Goal: Information Seeking & Learning: Understand process/instructions

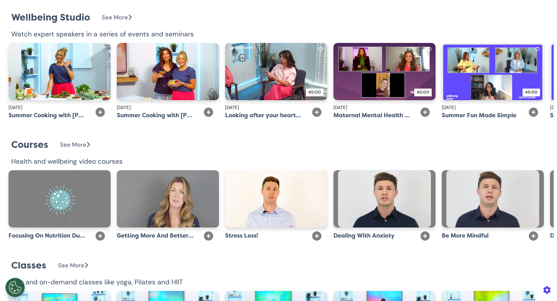
scroll to position [1539, 0]
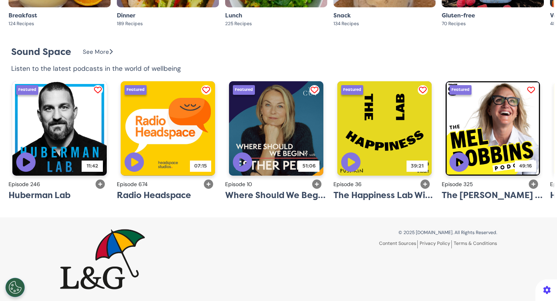
click at [455, 243] on link "Terms & Conditions" at bounding box center [475, 243] width 43 height 6
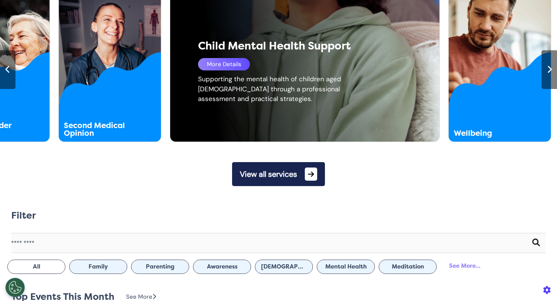
scroll to position [428, 0]
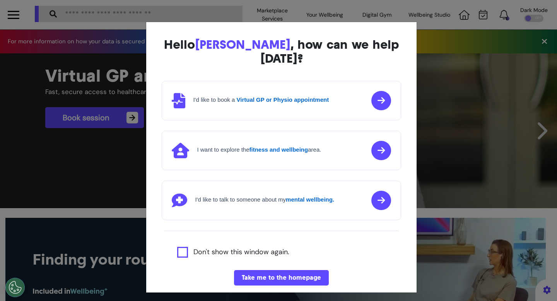
scroll to position [0, 279]
click at [273, 270] on button "Take me to the homepage" at bounding box center [281, 277] width 95 height 15
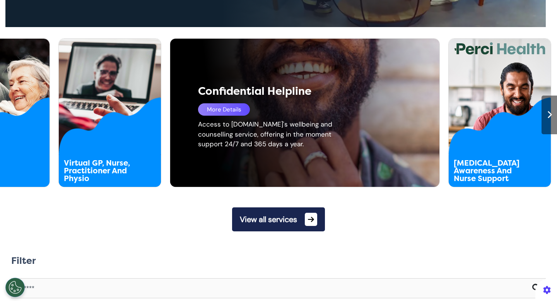
scroll to position [385, 0]
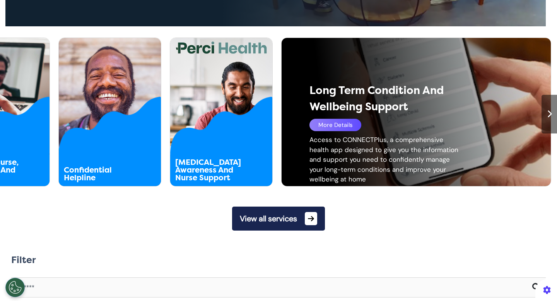
click at [547, 104] on div at bounding box center [549, 114] width 15 height 39
click at [546, 111] on div at bounding box center [549, 114] width 15 height 39
click at [542, 115] on div at bounding box center [549, 114] width 15 height 39
click at [547, 115] on icon at bounding box center [549, 114] width 5 height 8
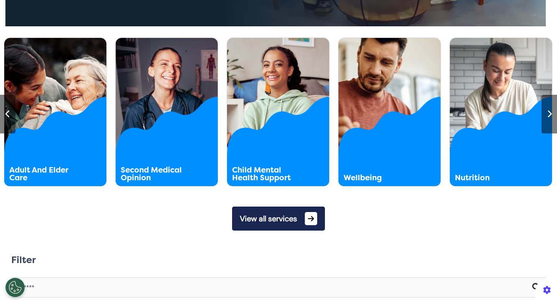
scroll to position [0, 836]
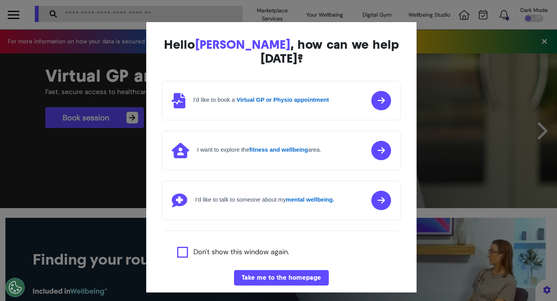
scroll to position [0, 279]
click at [278, 270] on button "Take me to the homepage" at bounding box center [281, 277] width 95 height 15
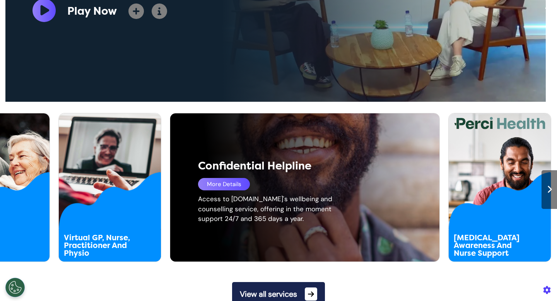
scroll to position [312, 0]
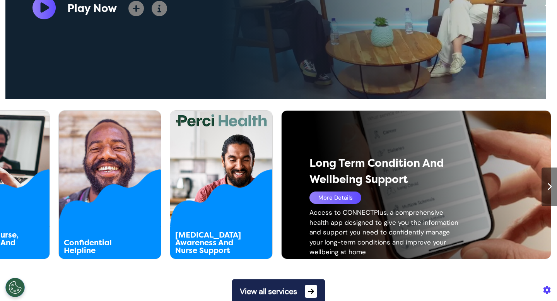
click at [345, 197] on div "More Details" at bounding box center [336, 198] width 52 height 12
click at [343, 196] on div "More Details" at bounding box center [336, 198] width 52 height 12
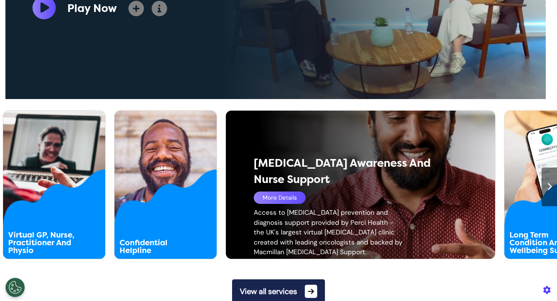
click at [262, 196] on div "More Details" at bounding box center [280, 198] width 52 height 12
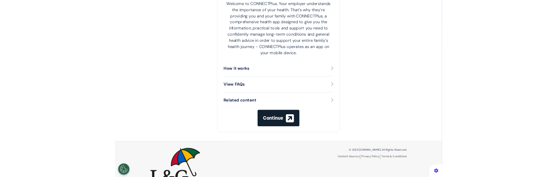
scroll to position [190, 0]
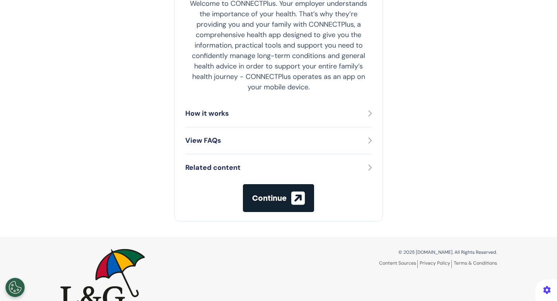
click at [270, 195] on span "Continue" at bounding box center [269, 198] width 34 height 8
click at [455, 94] on div "Long Term Condition and Wellbeing Support Provided by HCI Welcome to CONNECTPlu…" at bounding box center [278, 38] width 557 height 398
click at [280, 78] on p "Welcome to CONNECTPlus. Your employer understands the importance of your health…" at bounding box center [278, 45] width 186 height 94
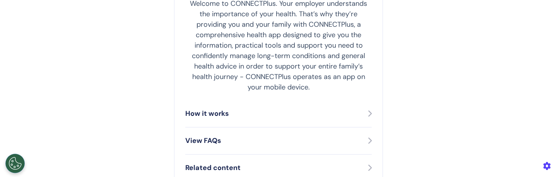
scroll to position [313, 0]
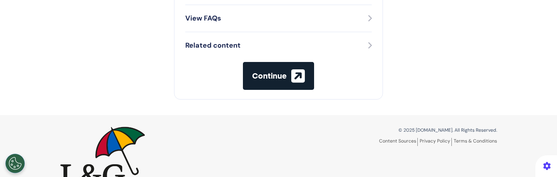
click at [272, 77] on span "Continue" at bounding box center [269, 76] width 34 height 8
click at [206, 127] on div "© 2025 Spectrum.Life. All Rights Reserved. Content Sources Privacy Policy Terms…" at bounding box center [278, 157] width 449 height 60
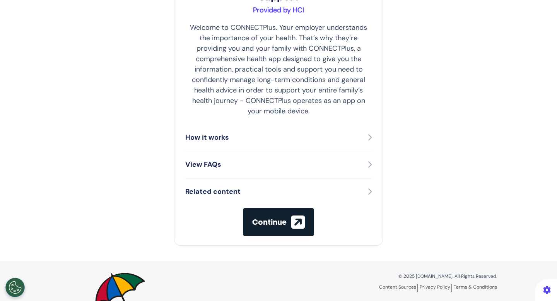
scroll to position [210, 0]
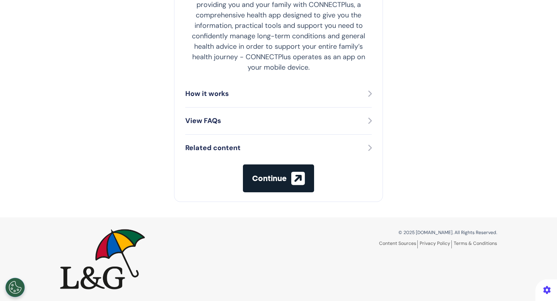
click at [281, 178] on span "Continue" at bounding box center [269, 178] width 34 height 8
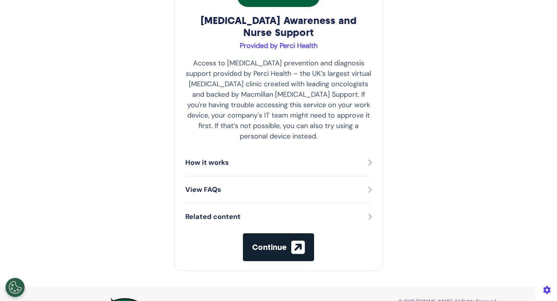
scroll to position [149, 0]
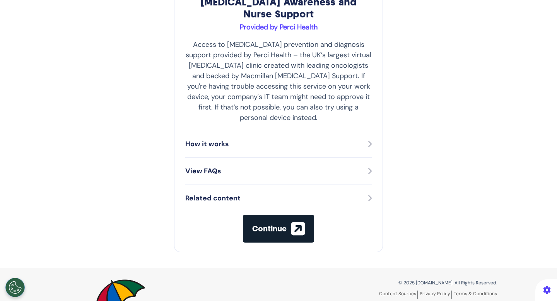
click at [270, 225] on span "Continue" at bounding box center [269, 229] width 34 height 8
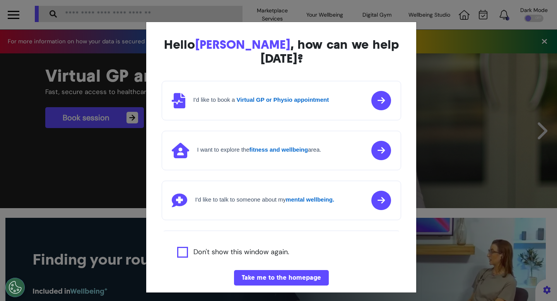
scroll to position [0, 279]
click at [439, 58] on div "Hello Marcus , how can we help today? I'd like to book a Virtual GP or Physio a…" at bounding box center [278, 150] width 557 height 301
